Goal: Information Seeking & Learning: Learn about a topic

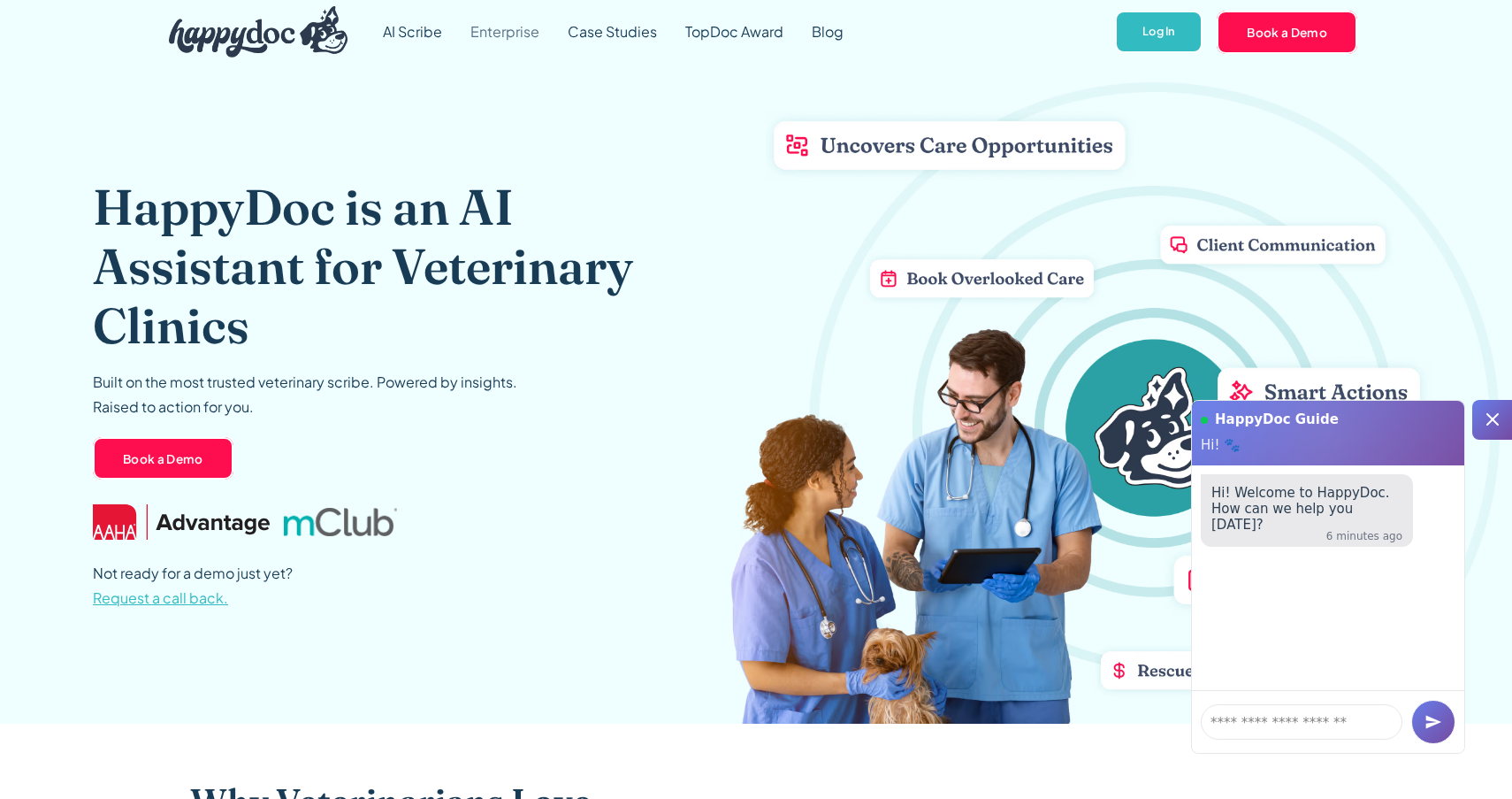
click at [519, 37] on link "Enterprise" at bounding box center [504, 31] width 97 height 63
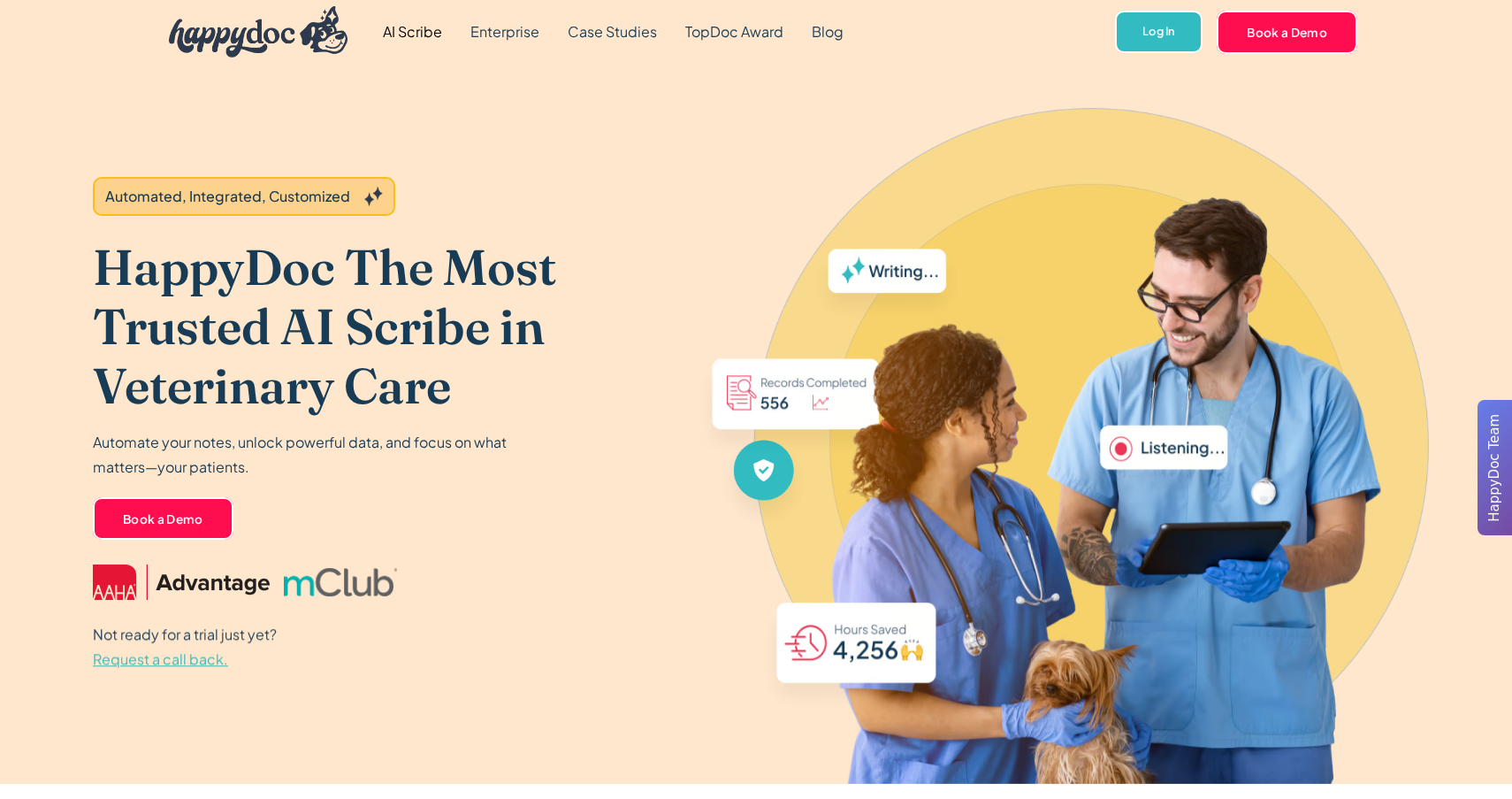
scroll to position [1096, 0]
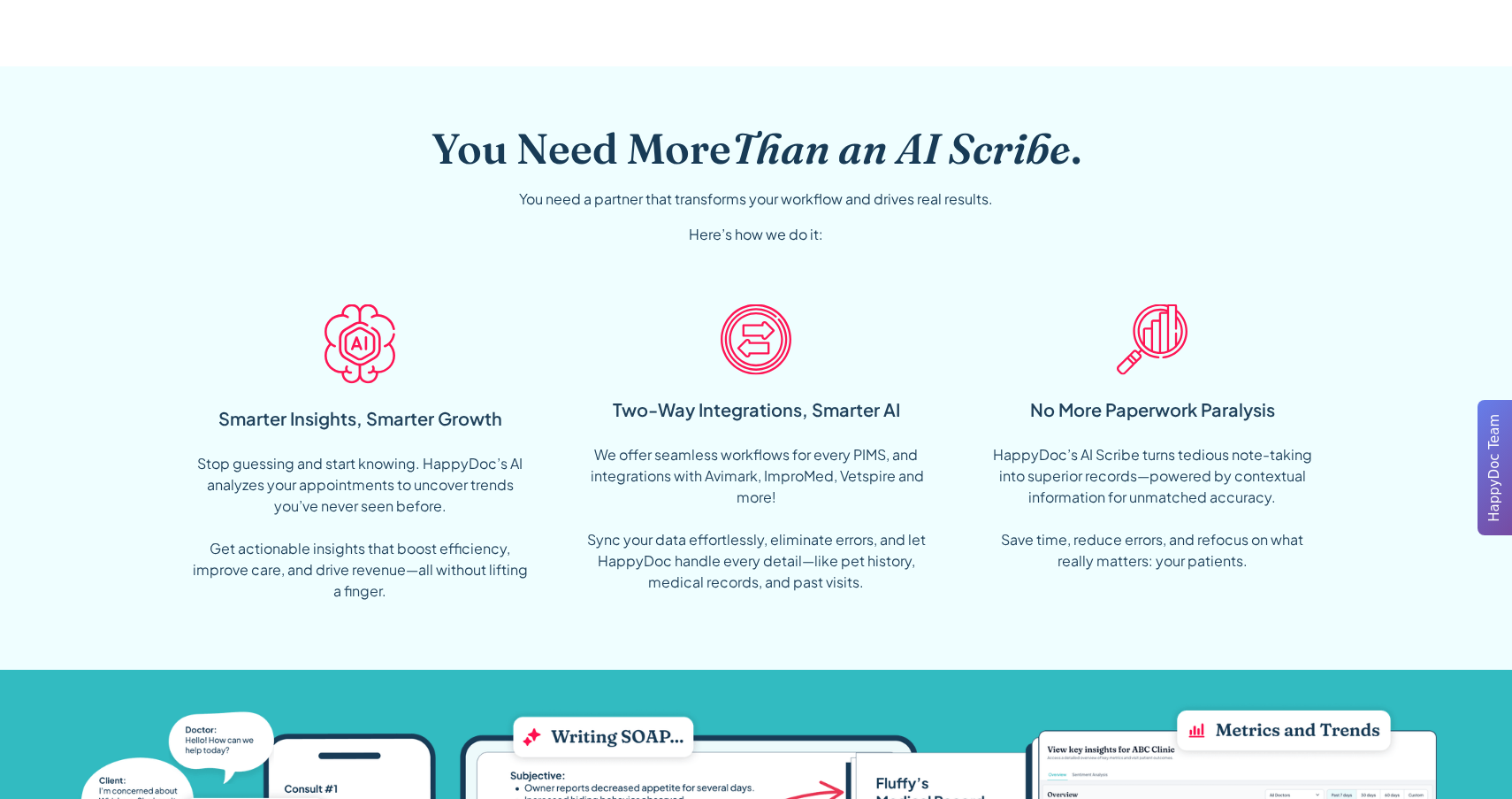
click at [1486, 447] on span "HappyDoc Team" at bounding box center [1494, 468] width 20 height 108
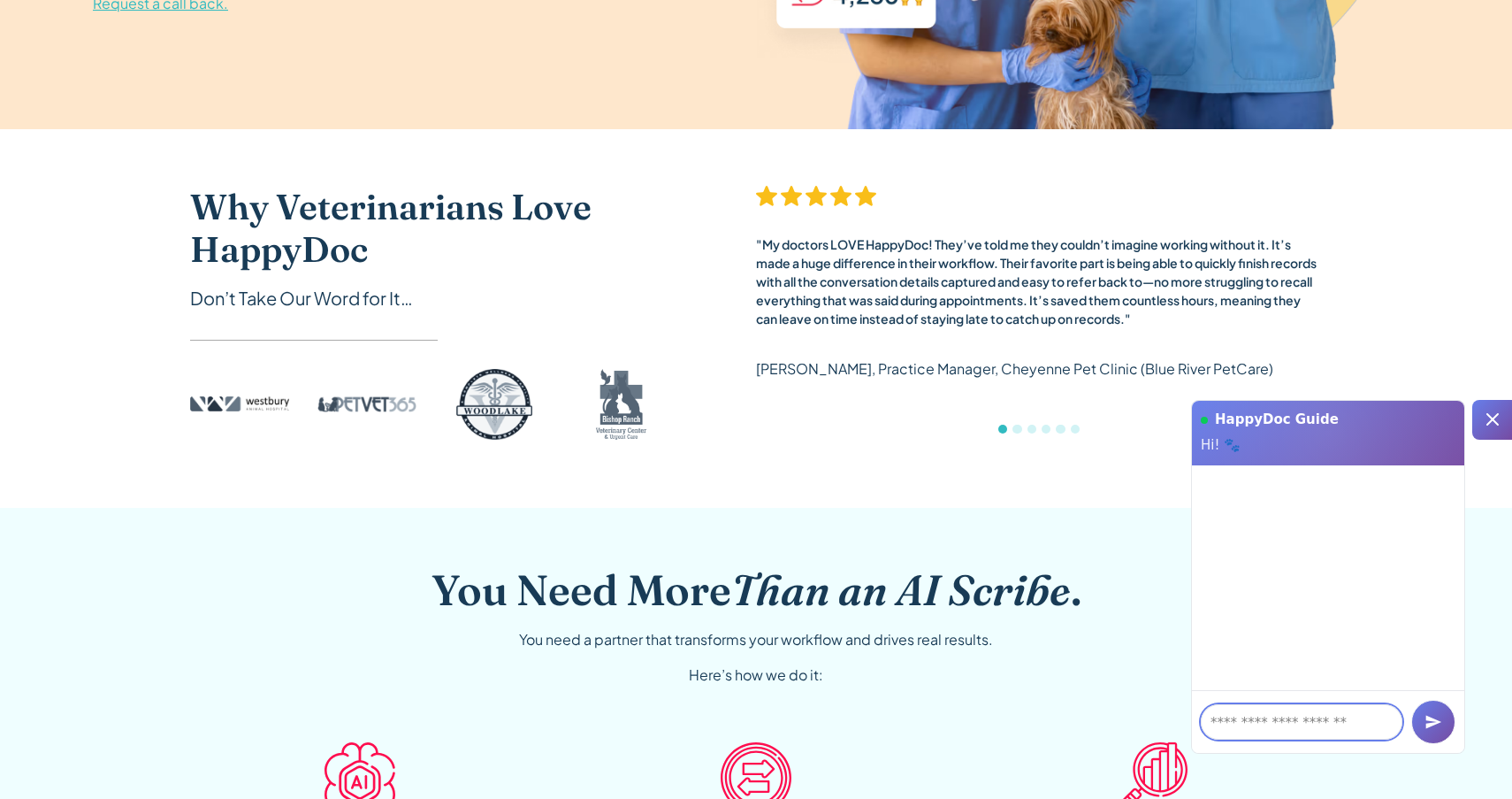
scroll to position [0, 0]
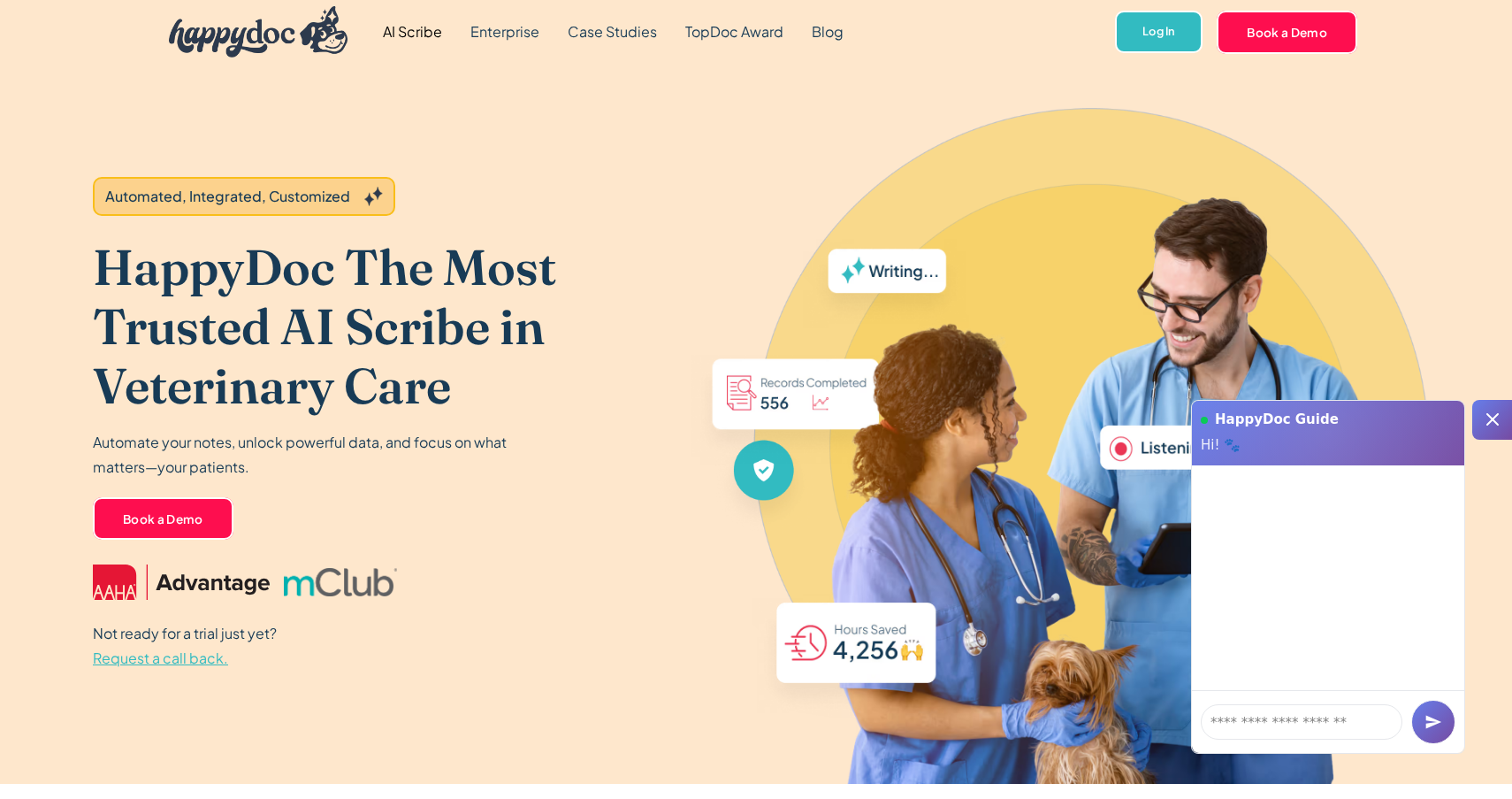
click at [241, 47] on img "home" at bounding box center [257, 32] width 179 height 51
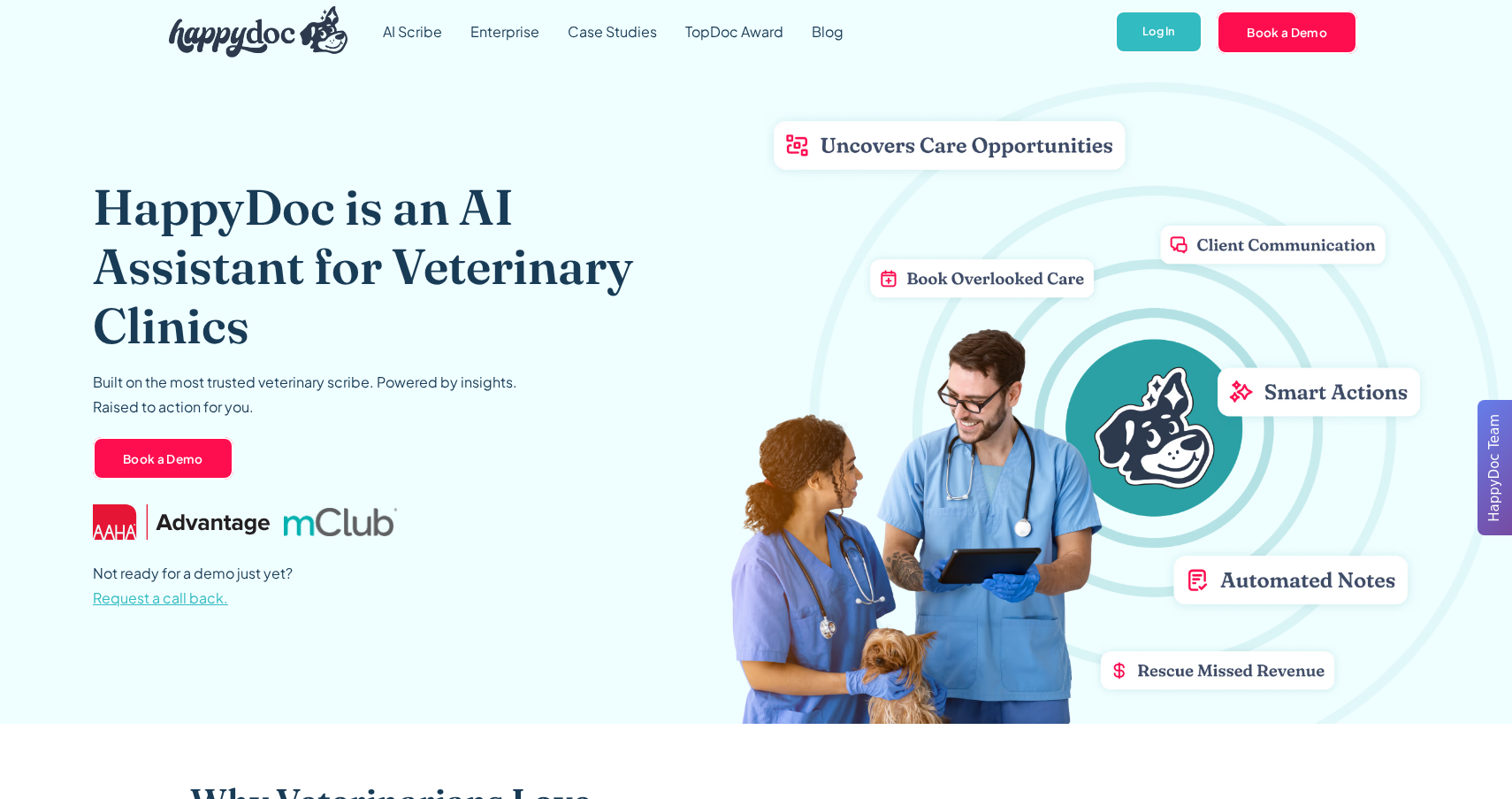
click at [1498, 485] on span "HappyDoc Team" at bounding box center [1494, 468] width 20 height 108
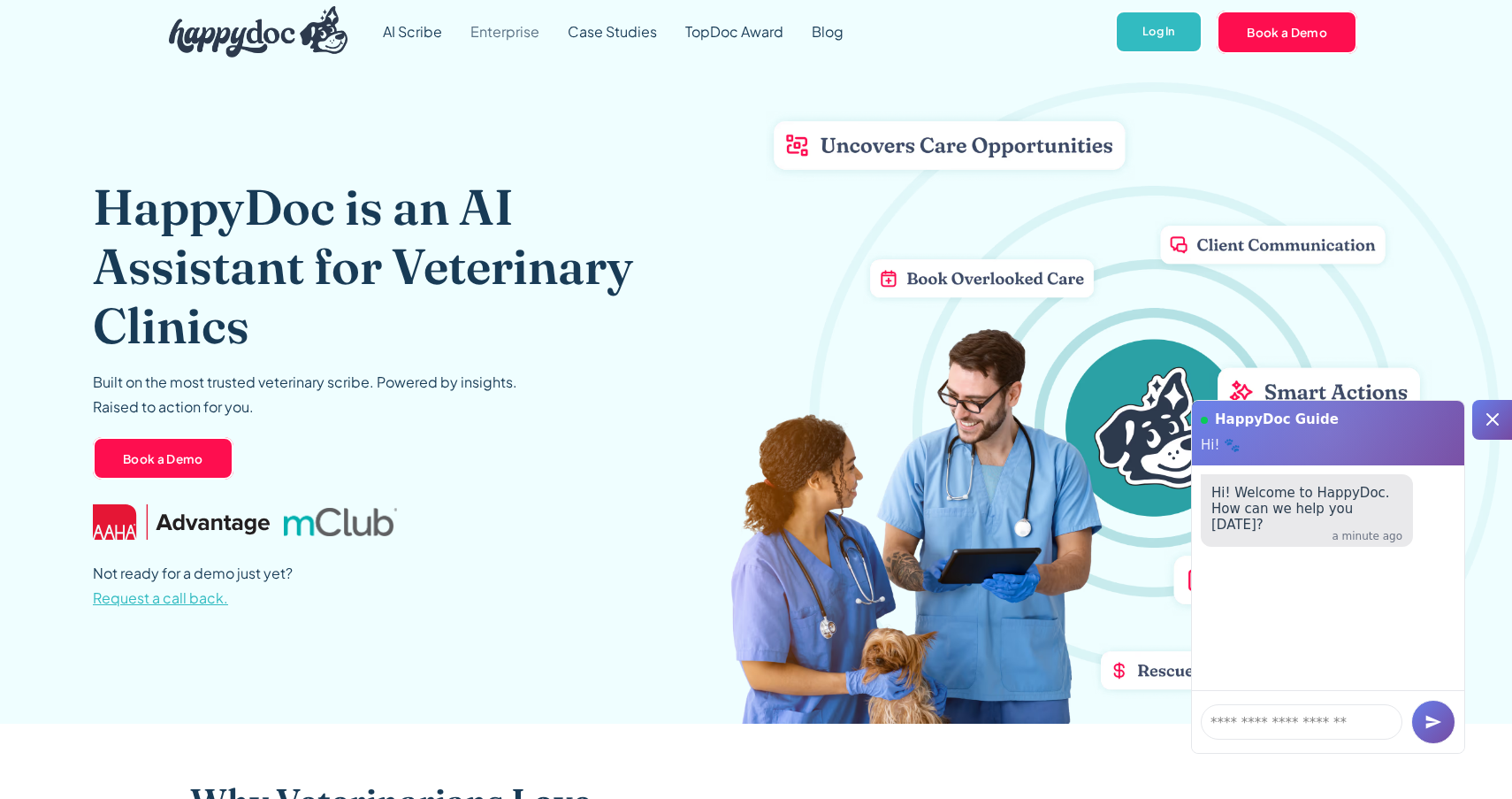
click at [505, 32] on link "Enterprise" at bounding box center [504, 31] width 97 height 63
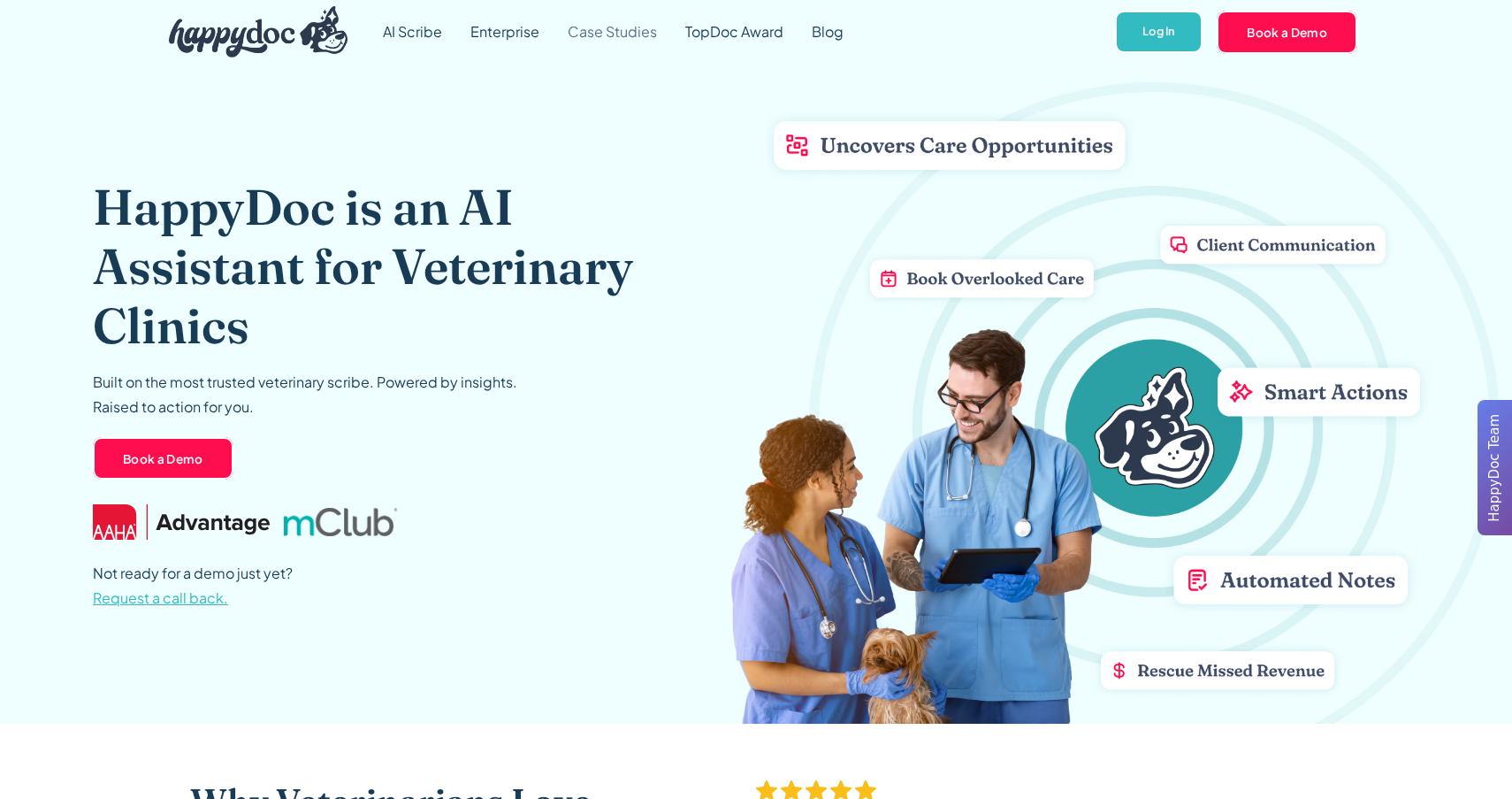
click at [602, 33] on link "Case Studies" at bounding box center [612, 31] width 117 height 63
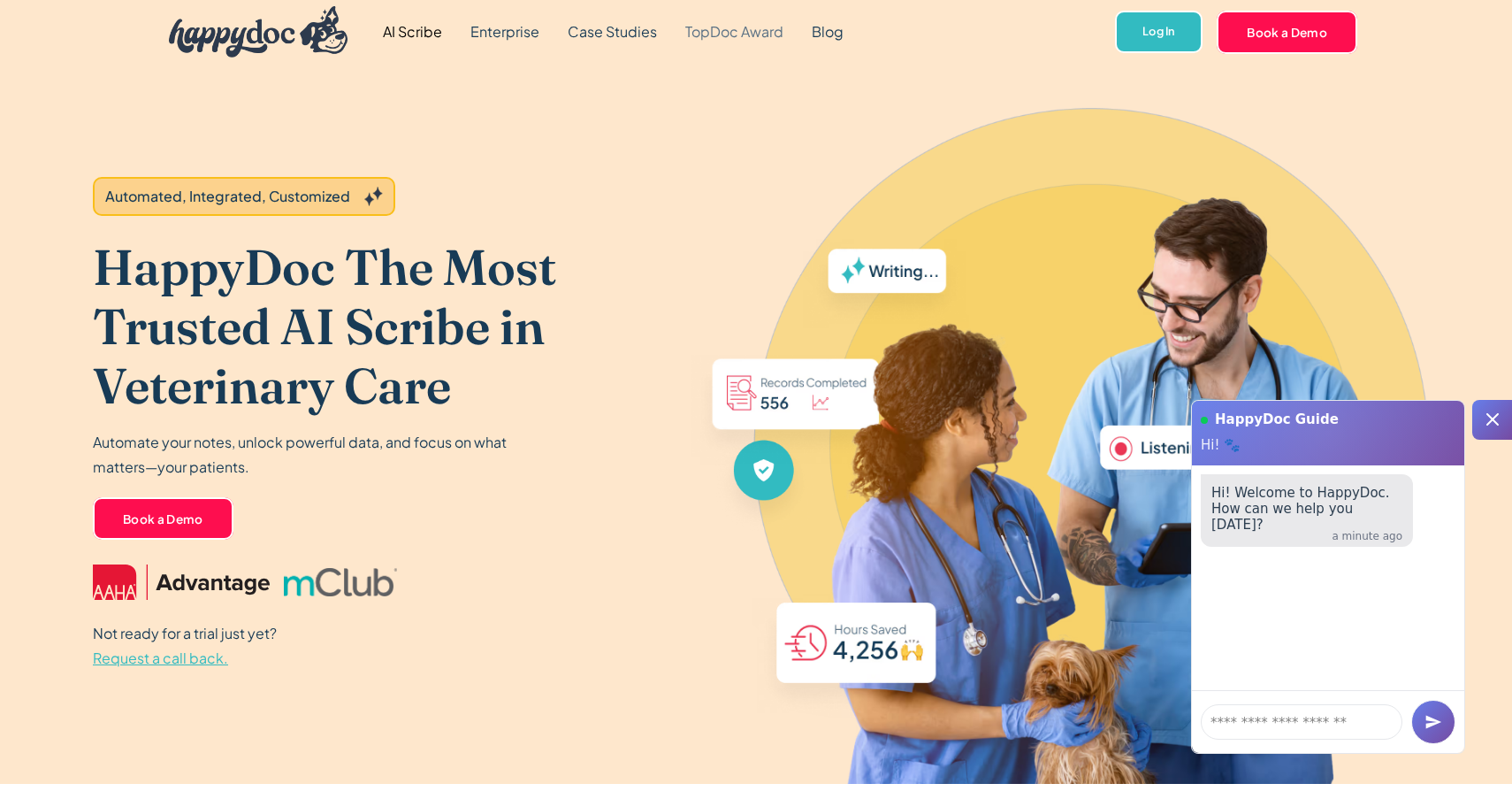
click at [716, 31] on link "TopDoc Award" at bounding box center [734, 31] width 127 height 63
